Goal: Task Accomplishment & Management: Manage account settings

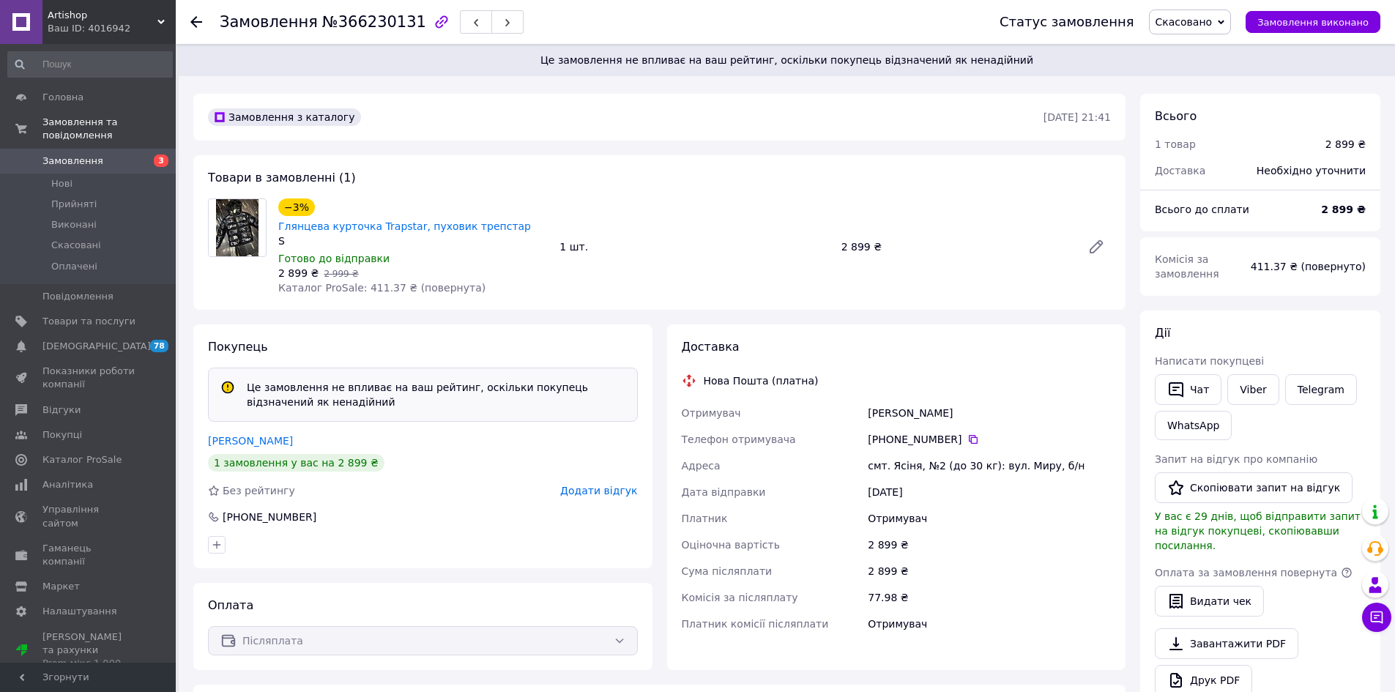
click at [92, 155] on span "Замовлення" at bounding box center [72, 161] width 61 height 13
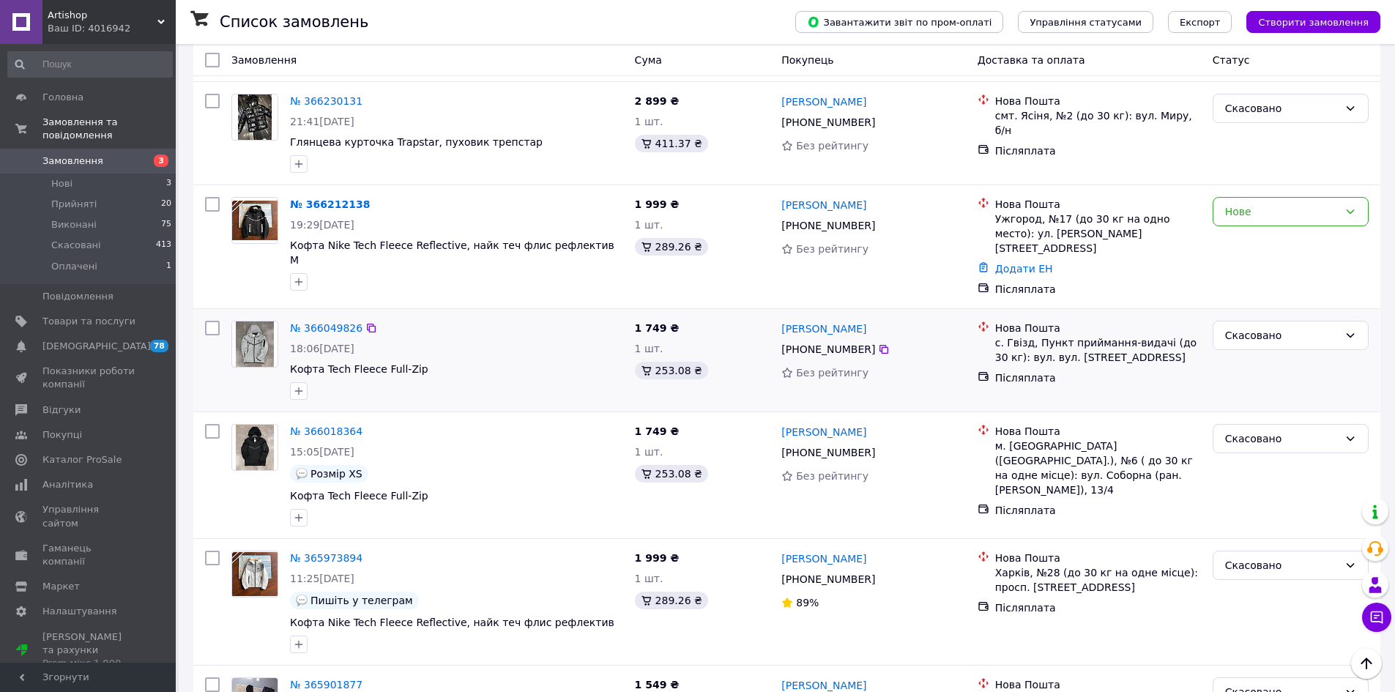
scroll to position [513, 0]
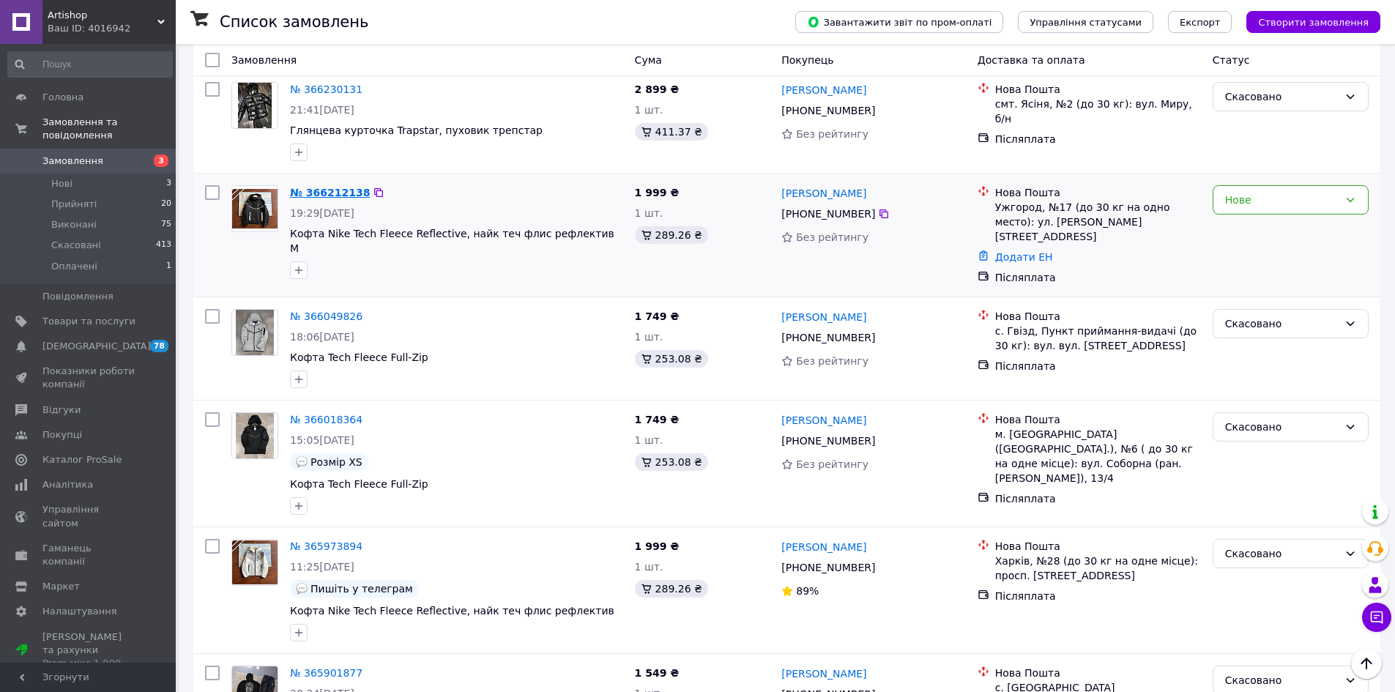
click at [316, 187] on link "№ 366212138" at bounding box center [330, 193] width 80 height 12
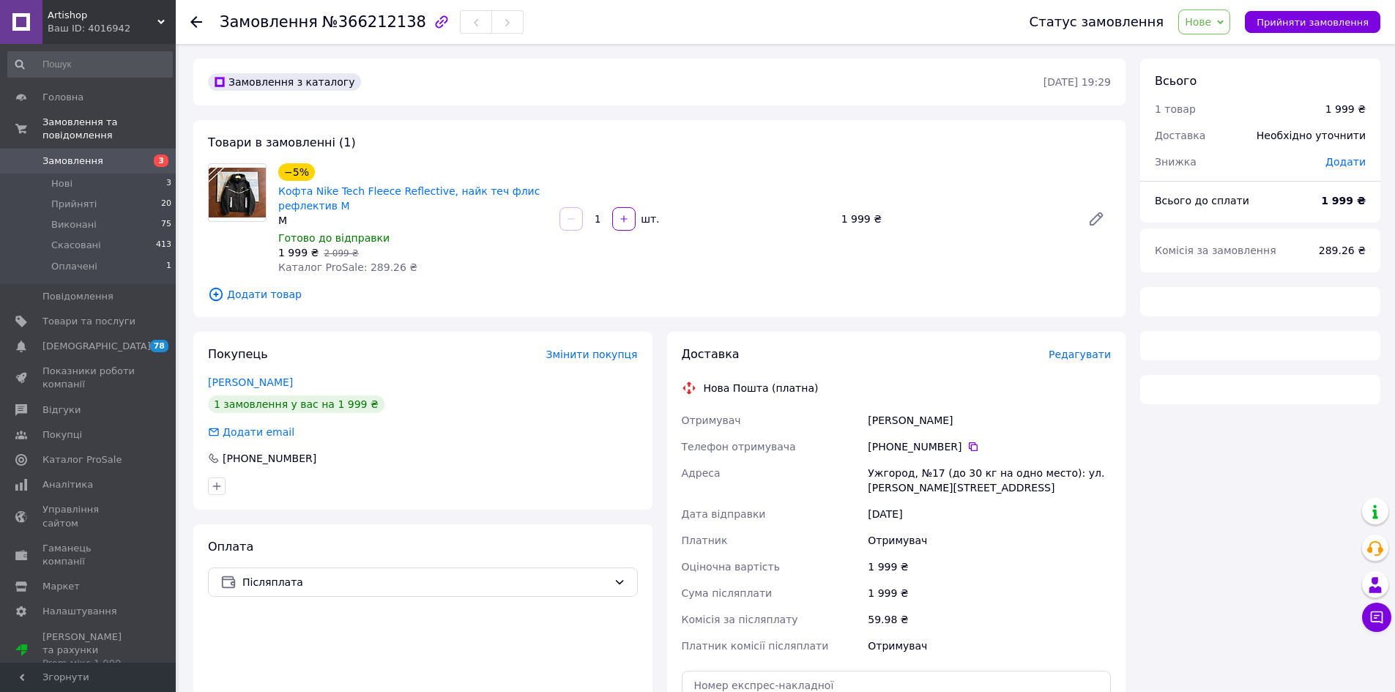
click at [429, 19] on button "button" at bounding box center [441, 22] width 25 height 25
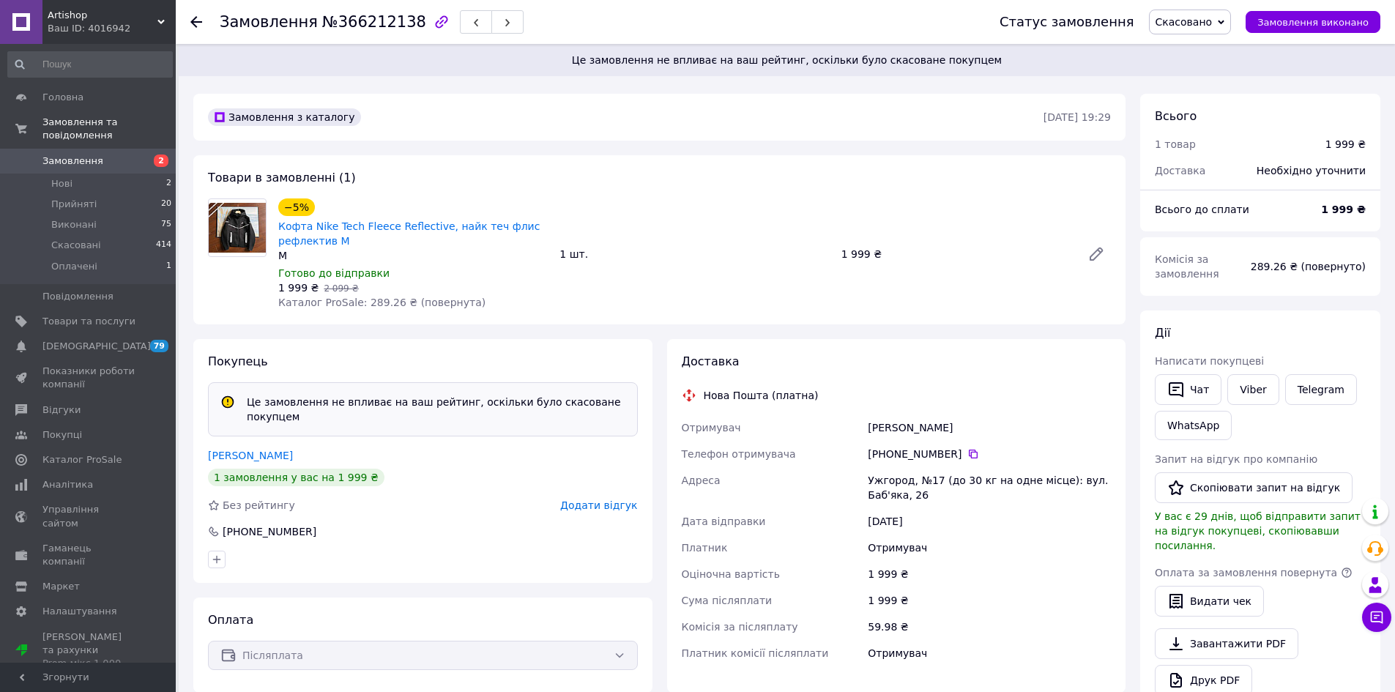
click at [151, 155] on span "2" at bounding box center [155, 161] width 40 height 13
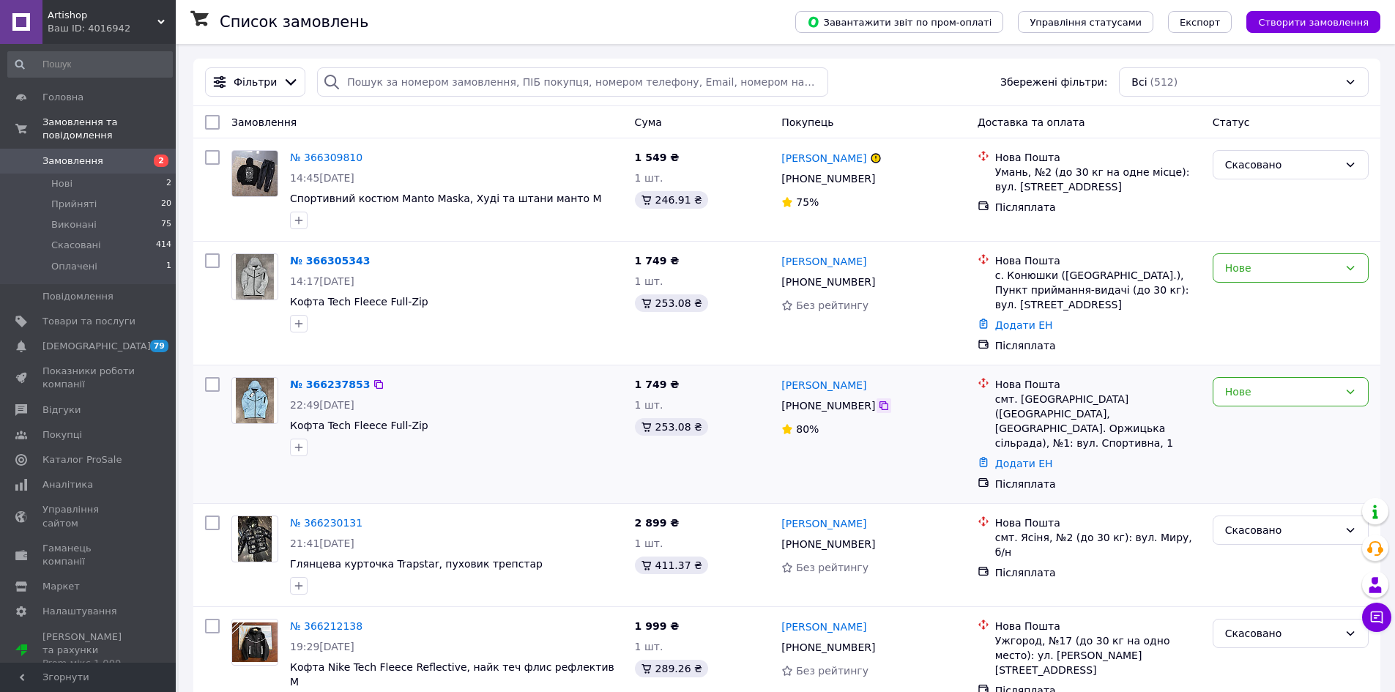
click at [880, 406] on icon at bounding box center [884, 405] width 9 height 9
click at [880, 181] on icon at bounding box center [884, 178] width 9 height 9
drag, startPoint x: 869, startPoint y: 158, endPoint x: 783, endPoint y: 159, distance: 86.4
click at [783, 159] on div "[PERSON_NAME]" at bounding box center [824, 158] width 88 height 18
copy link "[PERSON_NAME]"
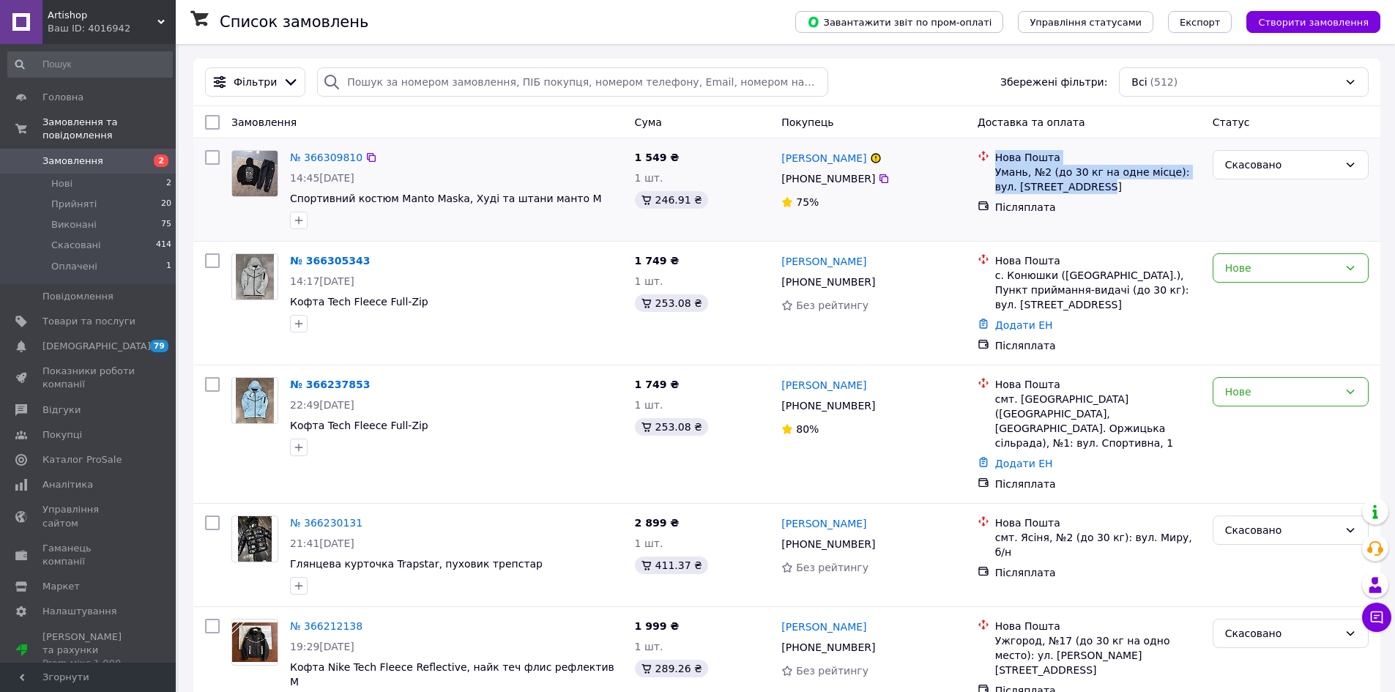
drag, startPoint x: 1082, startPoint y: 190, endPoint x: 997, endPoint y: 158, distance: 90.6
click at [997, 158] on div "Нова Пошта Умань, №2 (до 30 кг на одне місце): вул. [STREET_ADDRESS]" at bounding box center [1098, 172] width 212 height 44
copy div "Нова Пошта Умань, №2 (до 30 кг на одне місце): вул. [STREET_ADDRESS]"
drag, startPoint x: 929, startPoint y: 169, endPoint x: 905, endPoint y: 163, distance: 24.3
click at [926, 168] on div "[PERSON_NAME] [PHONE_NUMBER]%" at bounding box center [874, 189] width 196 height 91
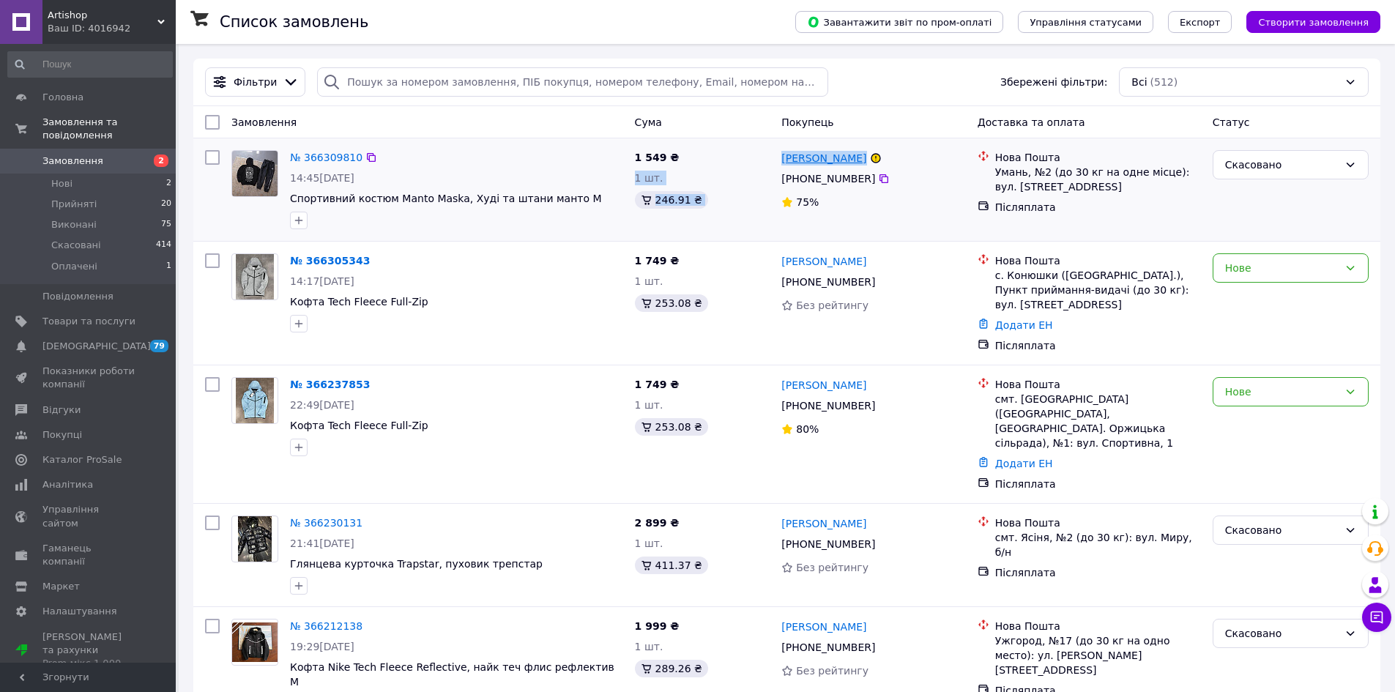
drag, startPoint x: 870, startPoint y: 158, endPoint x: 793, endPoint y: 155, distance: 77.0
click at [776, 155] on div "[PERSON_NAME] [PHONE_NUMBER]%" at bounding box center [874, 189] width 196 height 91
copy div "[PERSON_NAME]"
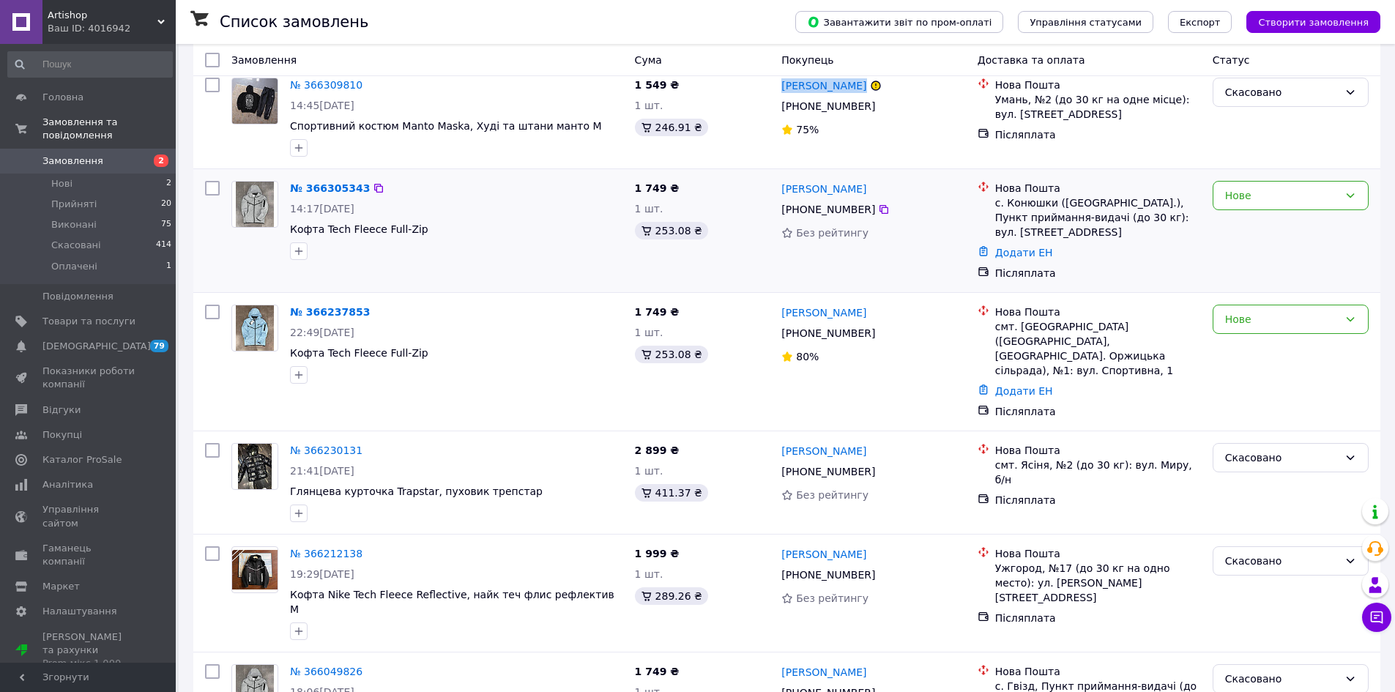
scroll to position [73, 0]
click at [893, 196] on div "[PERSON_NAME]" at bounding box center [873, 188] width 187 height 18
click at [880, 206] on icon at bounding box center [884, 208] width 9 height 9
drag, startPoint x: 857, startPoint y: 187, endPoint x: 783, endPoint y: 188, distance: 74.0
click at [783, 188] on div "[PERSON_NAME]" at bounding box center [873, 188] width 187 height 18
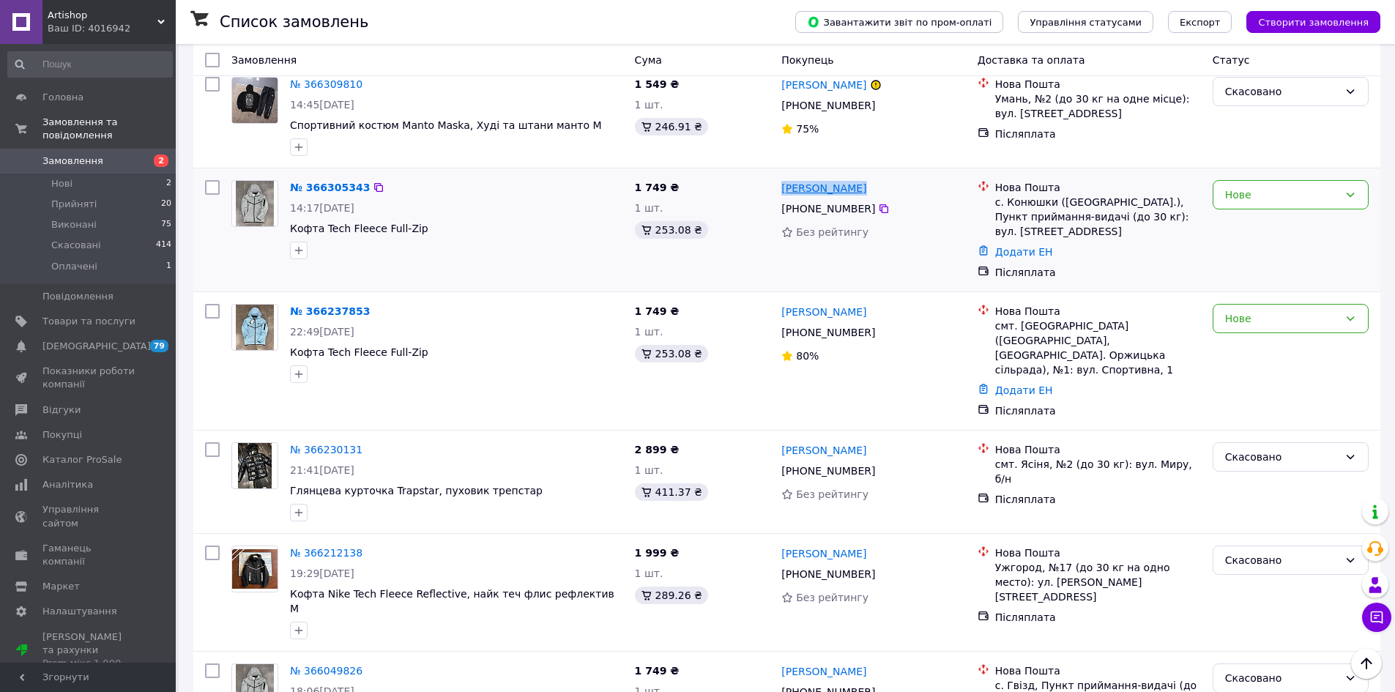
copy link "[PERSON_NAME]"
drag, startPoint x: 1050, startPoint y: 203, endPoint x: 1002, endPoint y: 204, distance: 47.6
click at [1002, 204] on div "с. Конюшки ([GEOGRAPHIC_DATA].), Пункт приймання-видачі (до 30 кг): вул. [STREE…" at bounding box center [1098, 217] width 206 height 44
drag, startPoint x: 1041, startPoint y: 218, endPoint x: 1038, endPoint y: 197, distance: 21.4
click at [1038, 197] on div "с. Конюшки ([GEOGRAPHIC_DATA].), Пункт приймання-видачі (до 30 кг): вул. [STREE…" at bounding box center [1098, 217] width 206 height 44
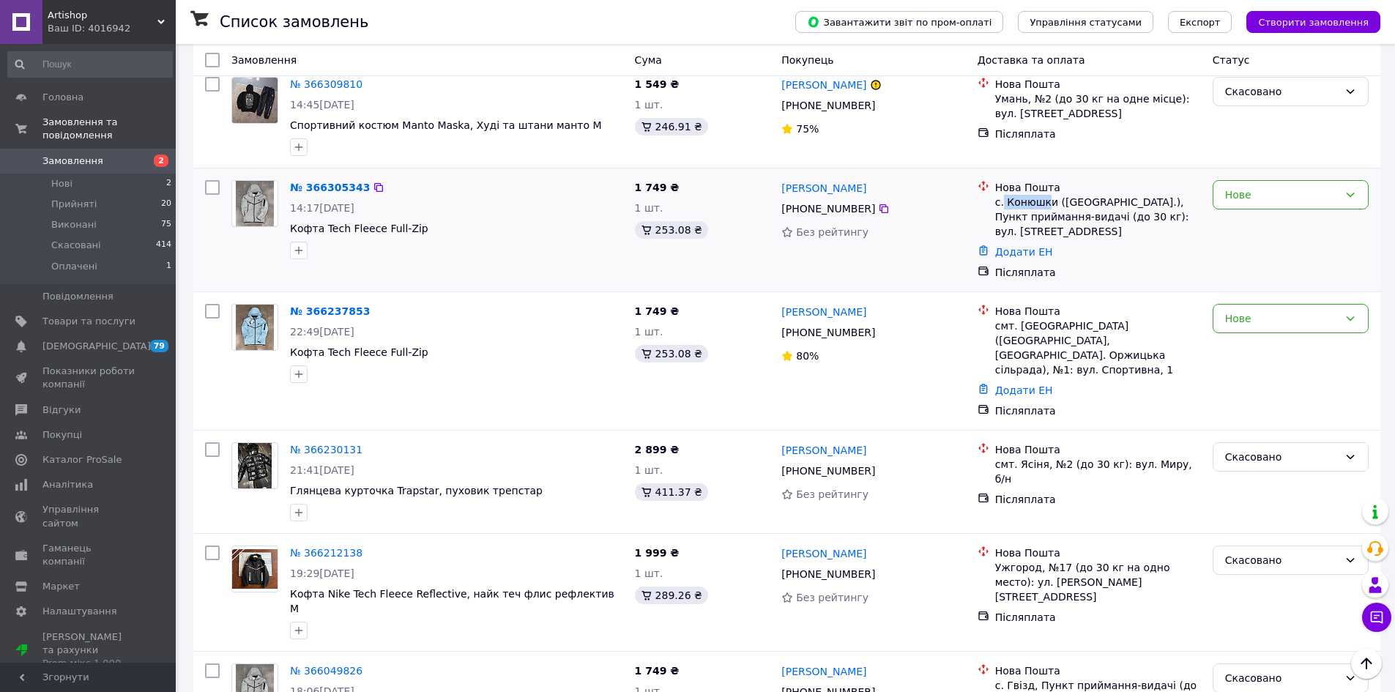
drag, startPoint x: 1044, startPoint y: 201, endPoint x: 1003, endPoint y: 204, distance: 41.8
click at [1003, 204] on div "с. Конюшки ([GEOGRAPHIC_DATA].), Пункт приймання-видачі (до 30 кг): вул. [STREE…" at bounding box center [1098, 217] width 206 height 44
click at [1043, 200] on div "с. Конюшки ([GEOGRAPHIC_DATA].), Пункт приймання-видачі (до 30 кг): вул. [STREE…" at bounding box center [1098, 217] width 206 height 44
drag, startPoint x: 1050, startPoint y: 201, endPoint x: 1003, endPoint y: 201, distance: 46.9
click at [1003, 201] on div "с. Конюшки ([GEOGRAPHIC_DATA].), Пункт приймання-видачі (до 30 кг): вул. [STREE…" at bounding box center [1098, 217] width 206 height 44
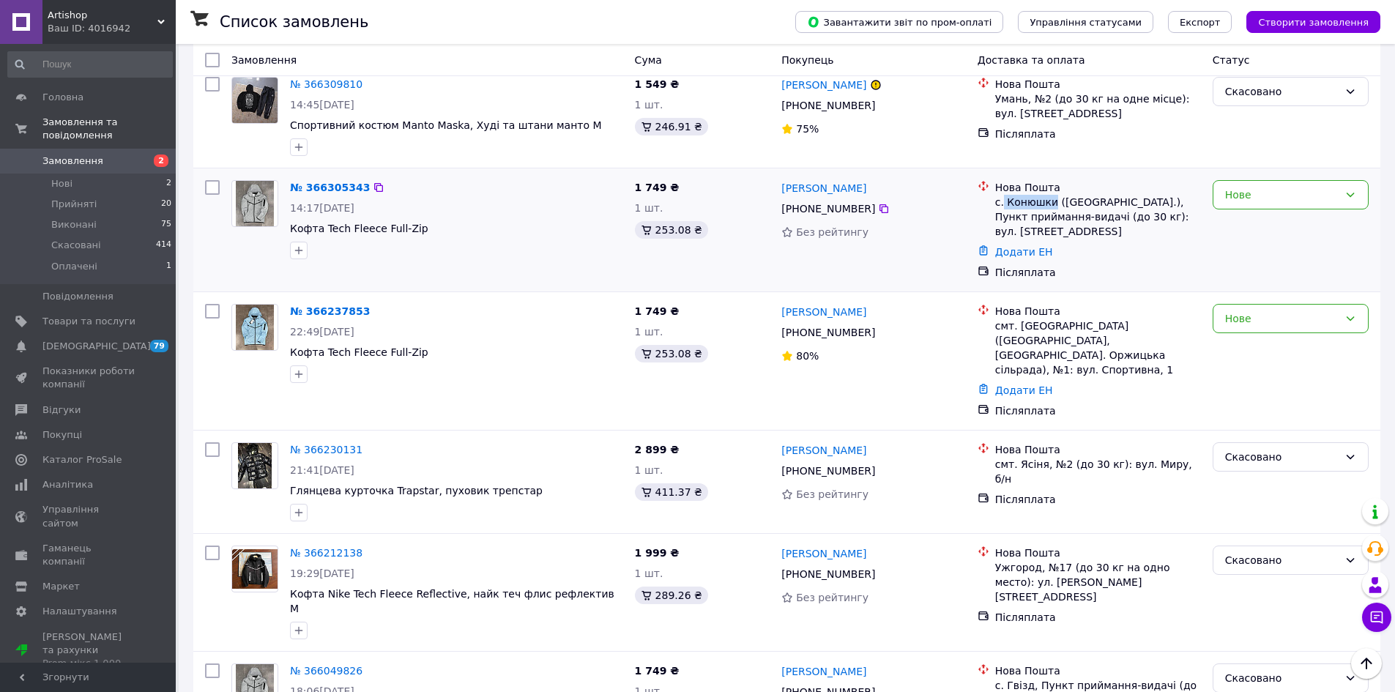
copy div "Конюшки"
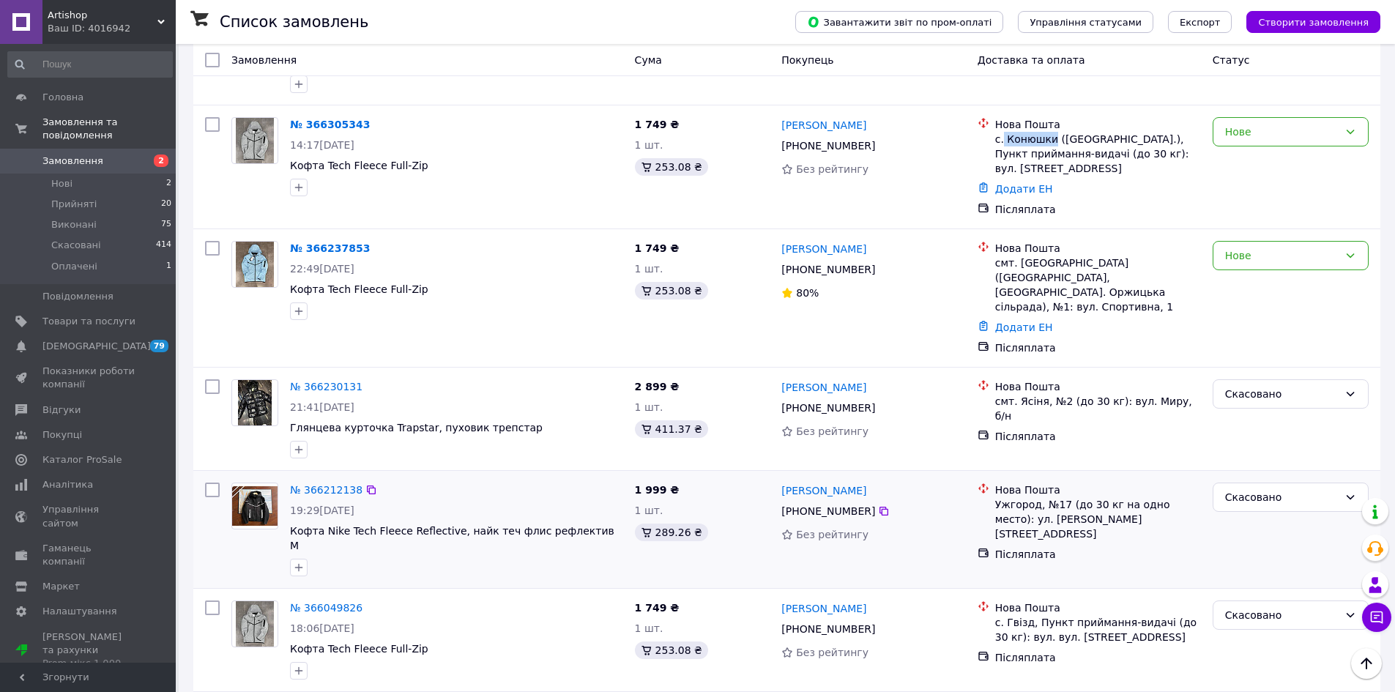
scroll to position [220, 0]
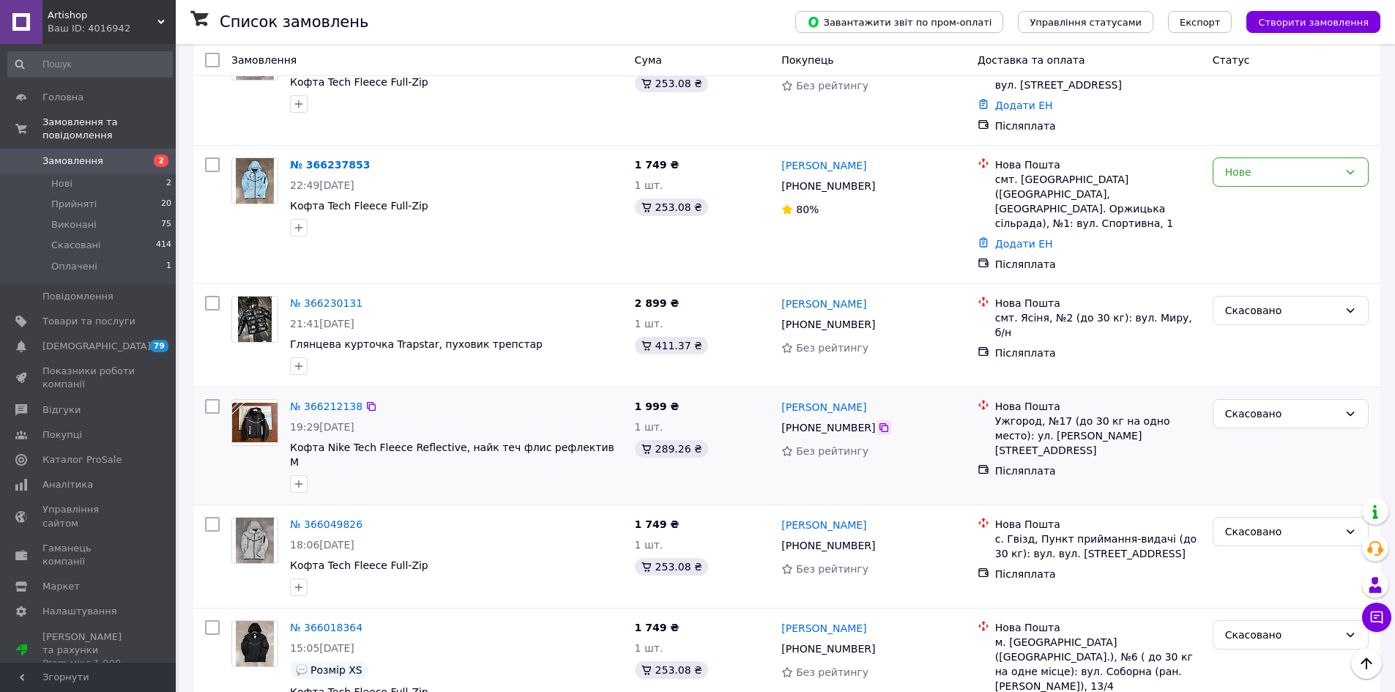
click at [880, 423] on icon at bounding box center [884, 427] width 9 height 9
drag, startPoint x: 899, startPoint y: 391, endPoint x: 779, endPoint y: 393, distance: 119.4
click at [779, 393] on div "[PERSON_NAME] [PHONE_NUMBER] Без рейтингу" at bounding box center [874, 445] width 196 height 105
copy link "[PERSON_NAME]"
drag, startPoint x: 1036, startPoint y: 409, endPoint x: 998, endPoint y: 408, distance: 38.1
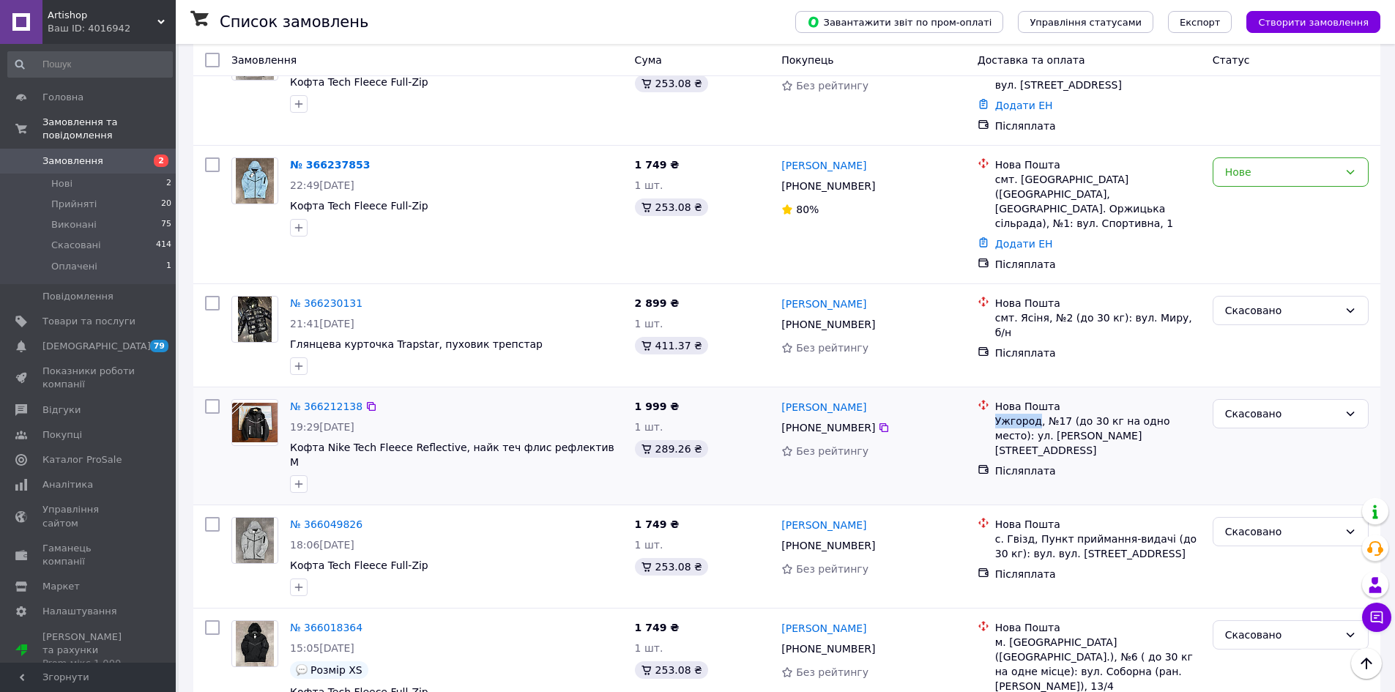
click at [998, 414] on div "Ужгород, №17 (до 30 кг на одно место): ул. [PERSON_NAME][STREET_ADDRESS]" at bounding box center [1098, 436] width 206 height 44
copy div "[GEOGRAPHIC_DATA]"
click at [881, 317] on div at bounding box center [884, 324] width 15 height 15
click at [879, 319] on icon at bounding box center [884, 325] width 12 height 12
drag, startPoint x: 873, startPoint y: 289, endPoint x: 780, endPoint y: 284, distance: 93.2
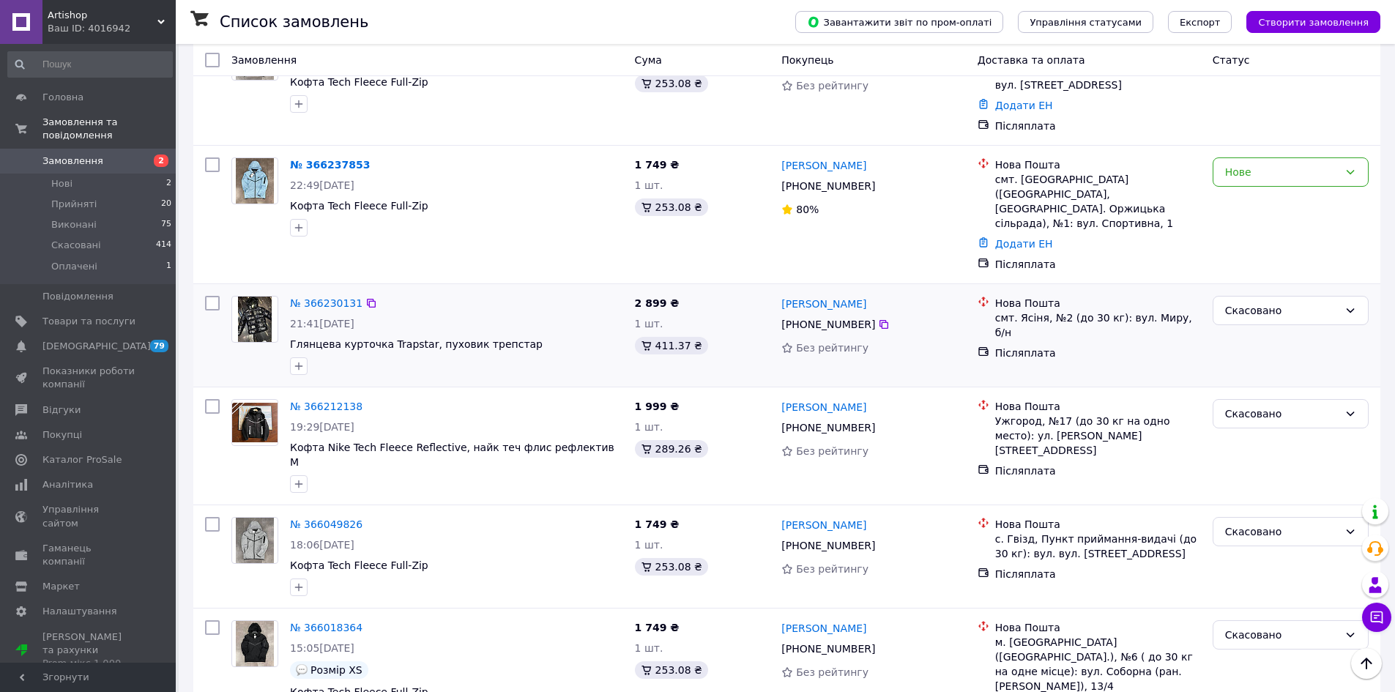
click at [780, 294] on div "[PERSON_NAME]" at bounding box center [873, 303] width 187 height 18
drag, startPoint x: 781, startPoint y: 284, endPoint x: 756, endPoint y: 271, distance: 28.8
click at [756, 284] on div "№ 366230131 21:41[DATE] Глянцева курточка Trapstar, пуховик трепстар 2 899 ₴ 1 …" at bounding box center [786, 335] width 1187 height 103
drag, startPoint x: 872, startPoint y: 290, endPoint x: 782, endPoint y: 294, distance: 89.4
click at [782, 294] on div "[PERSON_NAME]" at bounding box center [873, 303] width 187 height 18
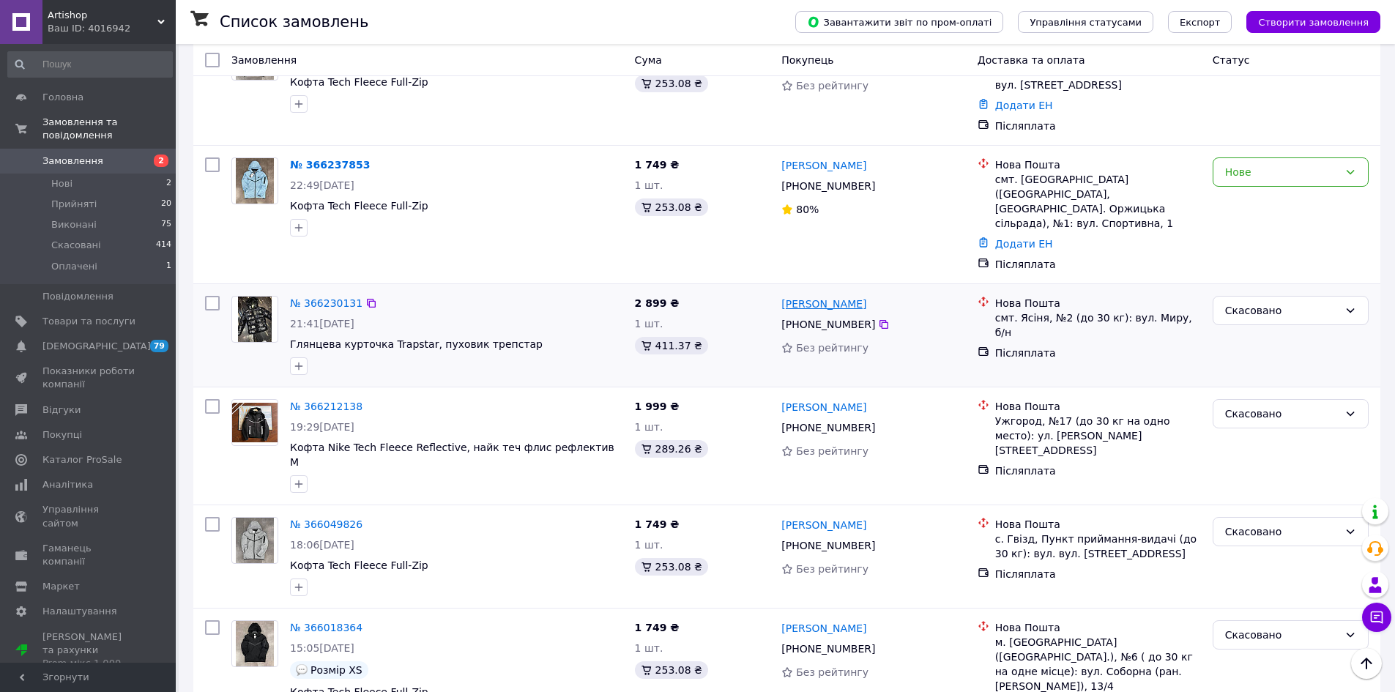
copy link "[PERSON_NAME]"
drag, startPoint x: 1040, startPoint y: 302, endPoint x: 1017, endPoint y: 302, distance: 22.7
click at [1017, 311] on div "смт. Ясіня, №2 (до 30 кг): вул. Миру, б/н" at bounding box center [1098, 325] width 206 height 29
copy div "Ясіня"
click at [134, 340] on span "[DEMOGRAPHIC_DATA]" at bounding box center [88, 346] width 93 height 13
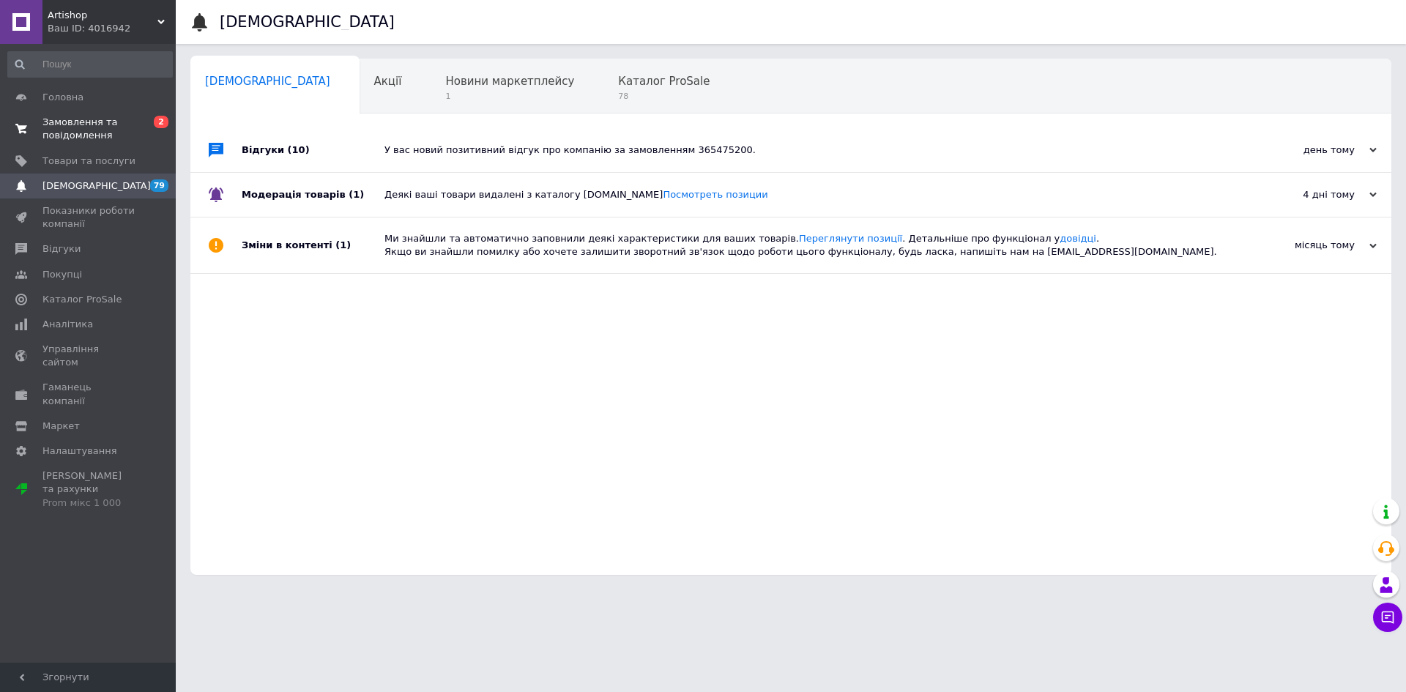
click at [122, 136] on span "Замовлення та повідомлення" at bounding box center [88, 129] width 93 height 26
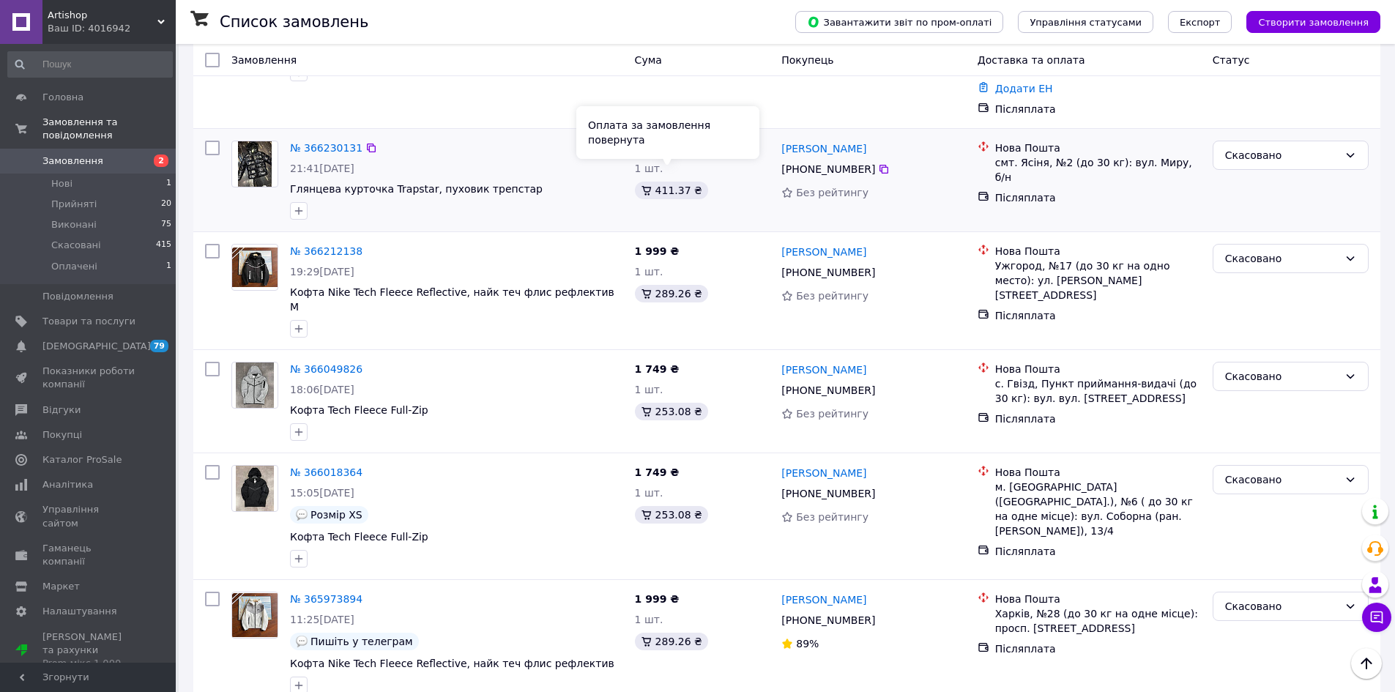
scroll to position [513, 0]
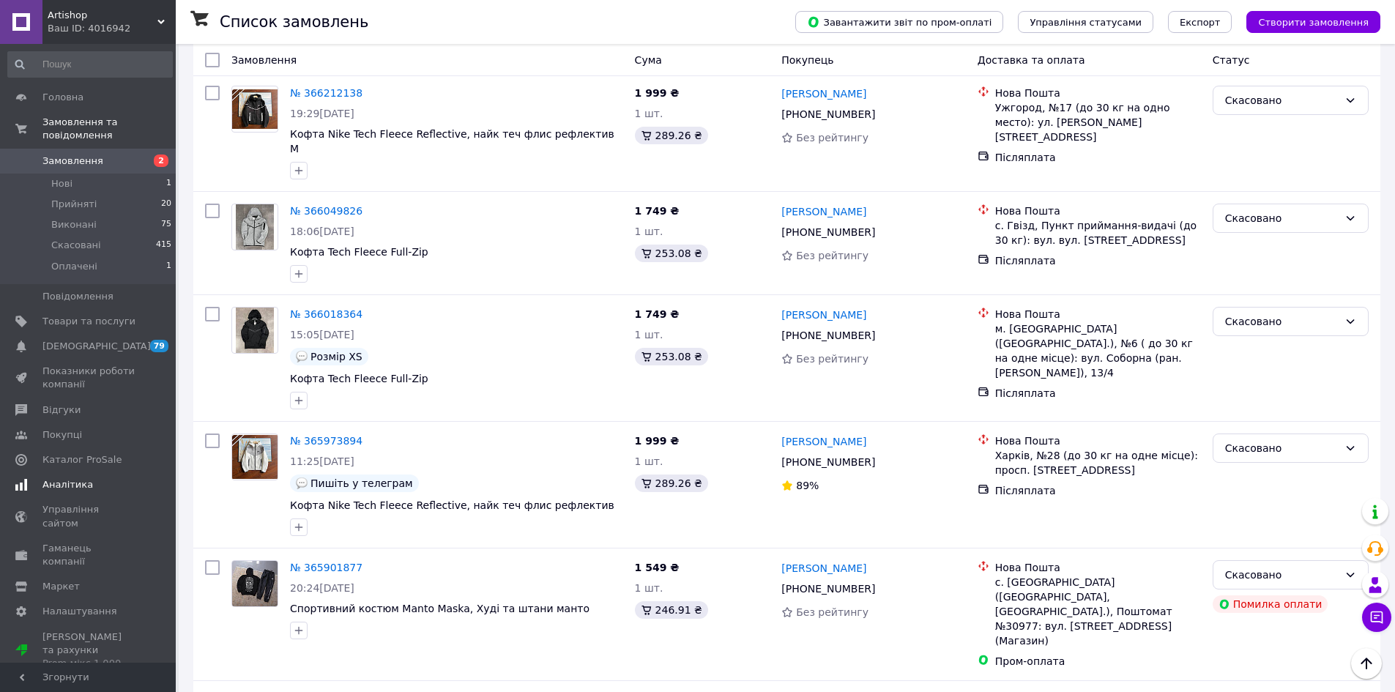
click at [111, 472] on link "Аналітика" at bounding box center [90, 484] width 180 height 25
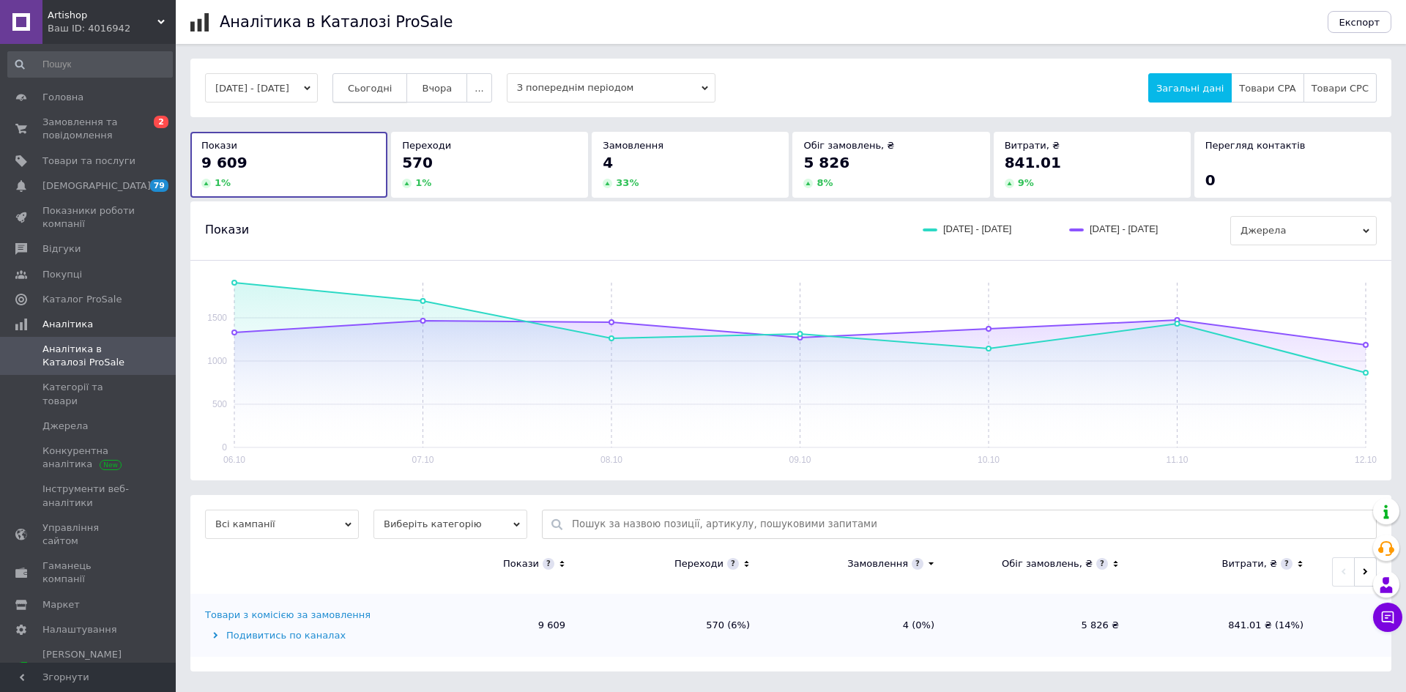
click at [393, 87] on span "Сьогодні" at bounding box center [370, 88] width 45 height 11
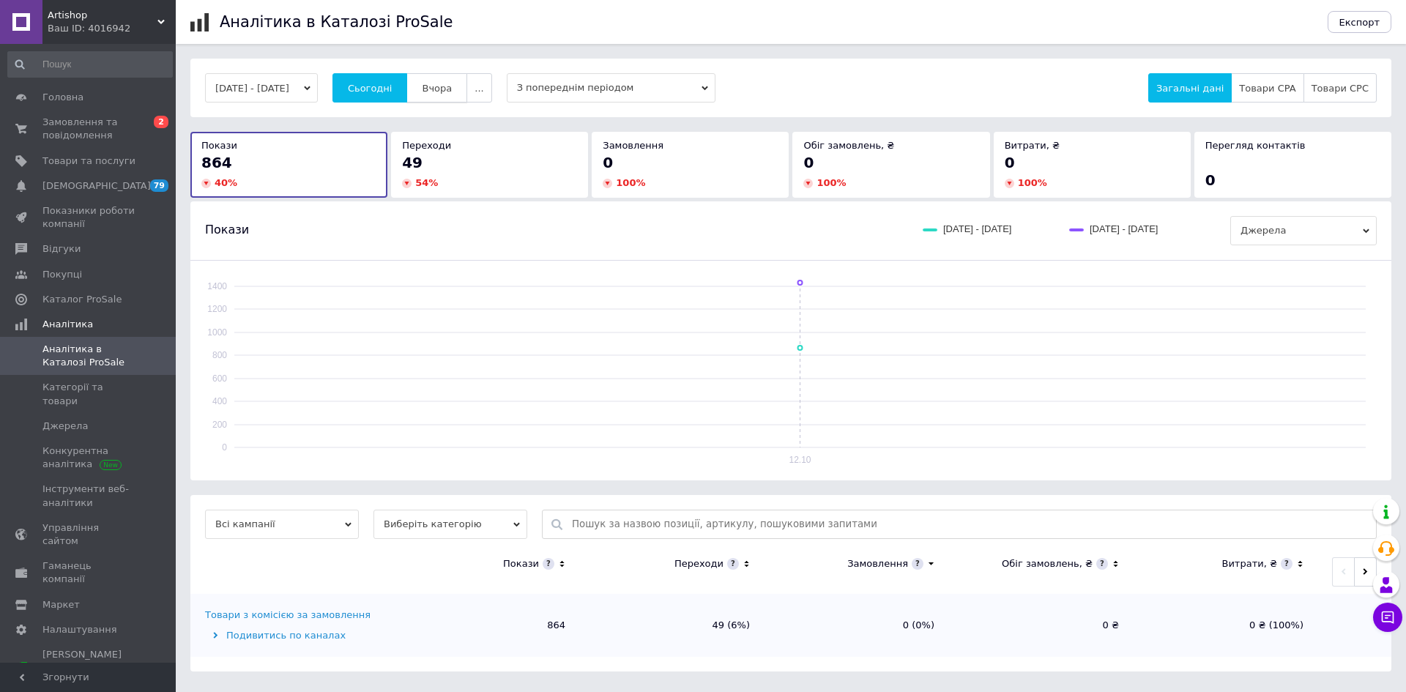
click at [436, 81] on button "Вчора" at bounding box center [436, 87] width 61 height 29
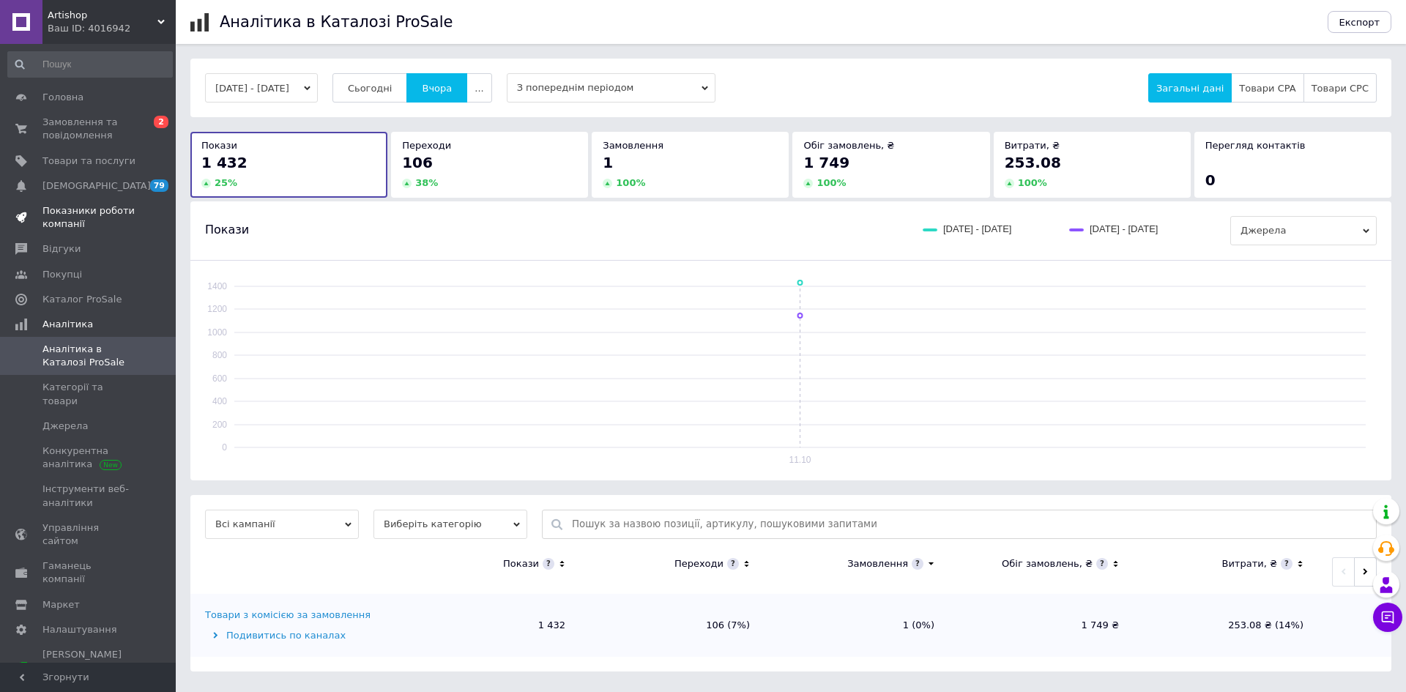
click at [106, 215] on span "Показники роботи компанії" at bounding box center [88, 217] width 93 height 26
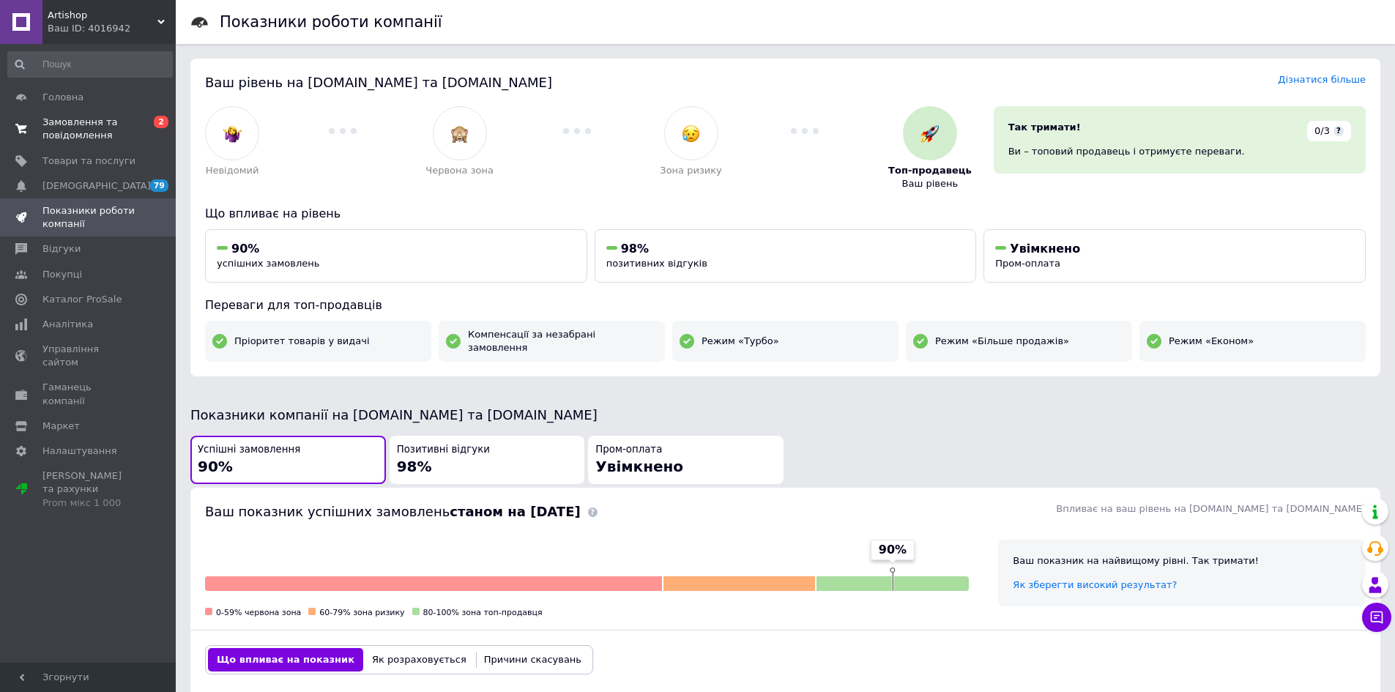
click at [149, 130] on span "0 2" at bounding box center [155, 129] width 40 height 26
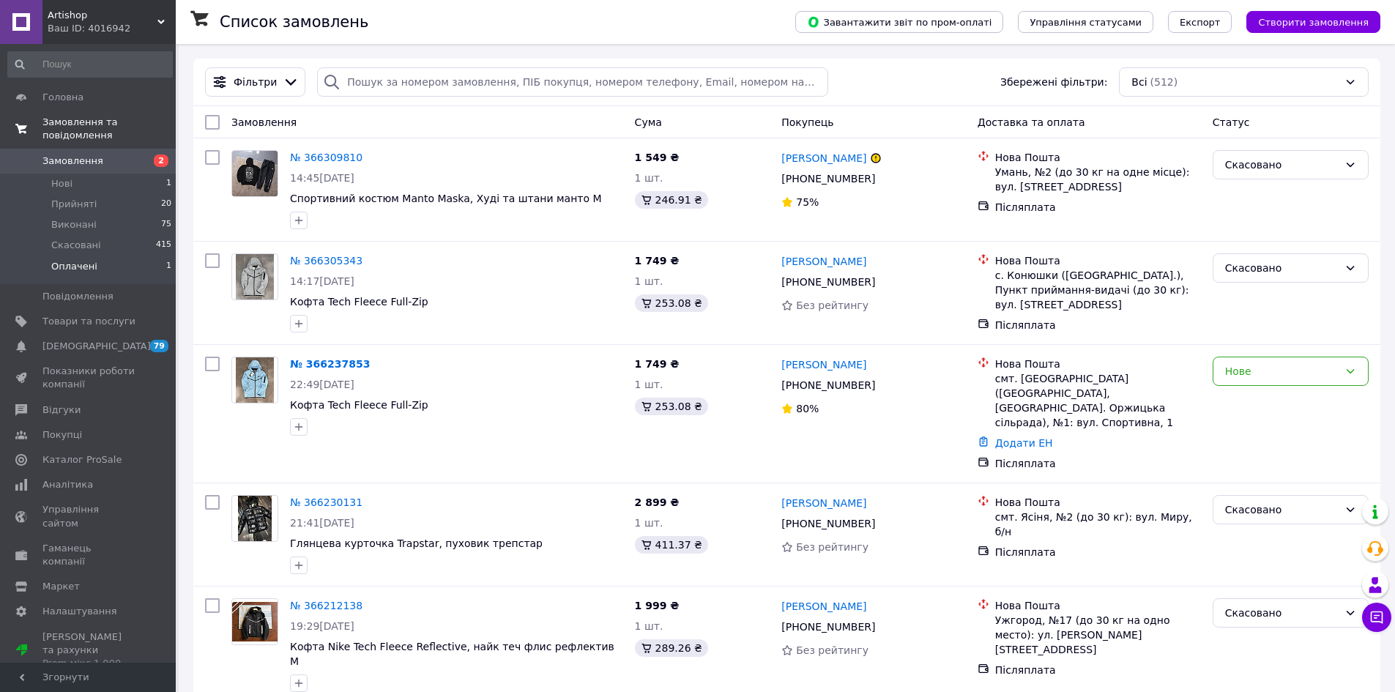
click at [119, 256] on li "Оплачені 1" at bounding box center [90, 270] width 180 height 28
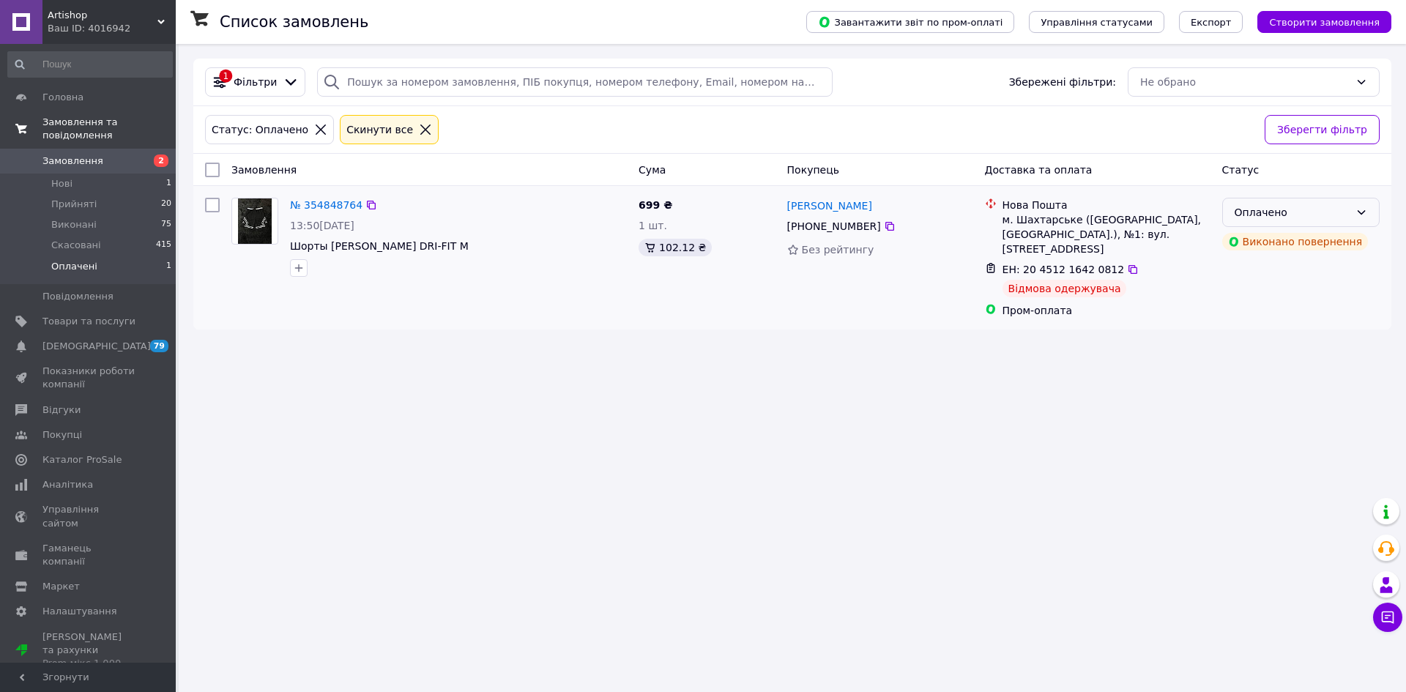
click at [1307, 223] on div "Оплачено" at bounding box center [1300, 212] width 157 height 29
click at [1138, 459] on div "Список замовлень Завантажити звіт по пром-оплаті Управління статусами Експорт С…" at bounding box center [792, 346] width 1227 height 692
click at [122, 174] on li "Нові 1" at bounding box center [90, 184] width 180 height 21
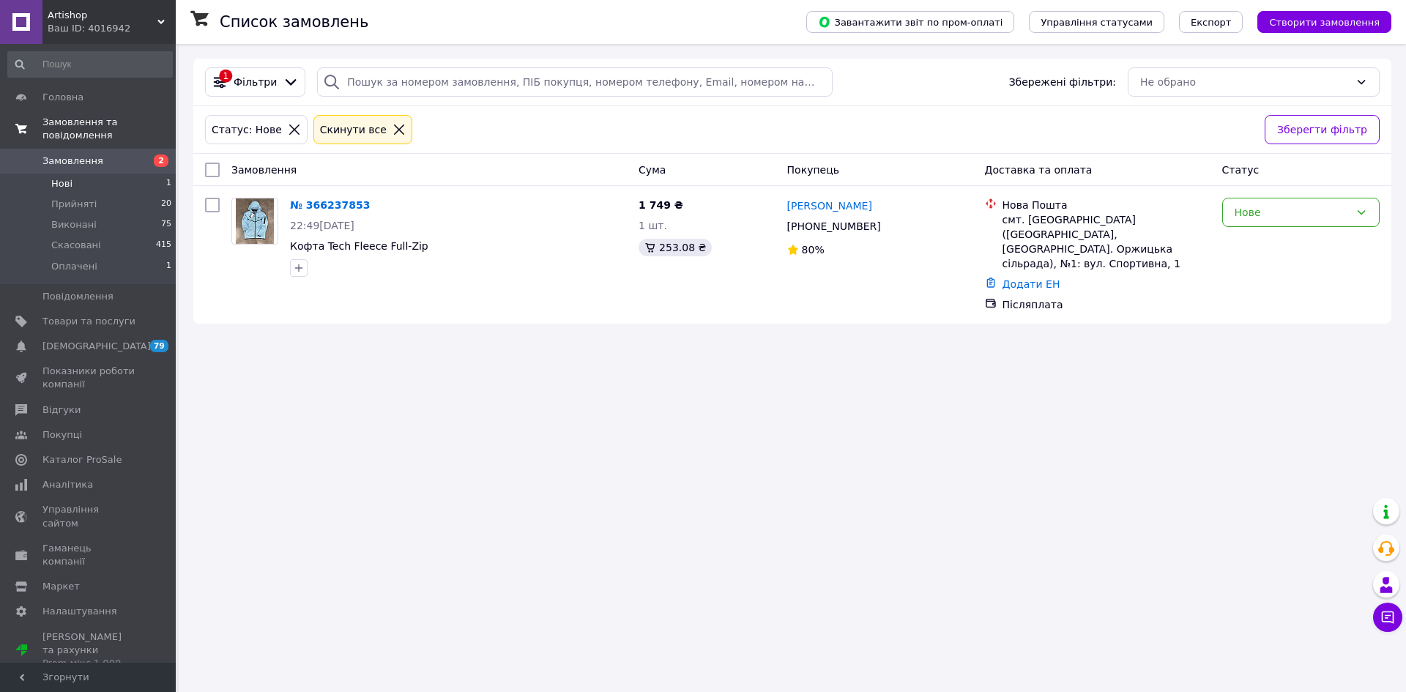
click at [124, 126] on span "Замовлення та повідомлення" at bounding box center [108, 129] width 133 height 26
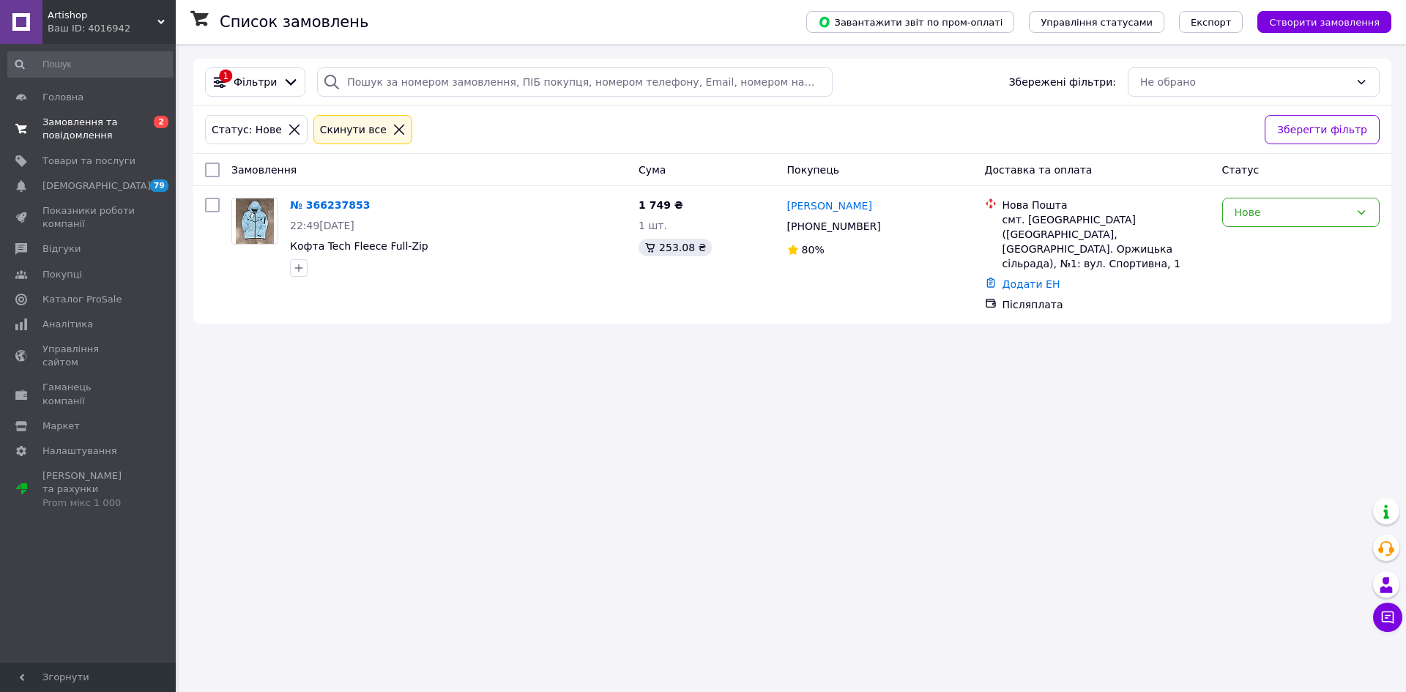
click at [132, 138] on span "Замовлення та повідомлення" at bounding box center [88, 129] width 93 height 26
